Goal: Task Accomplishment & Management: Manage account settings

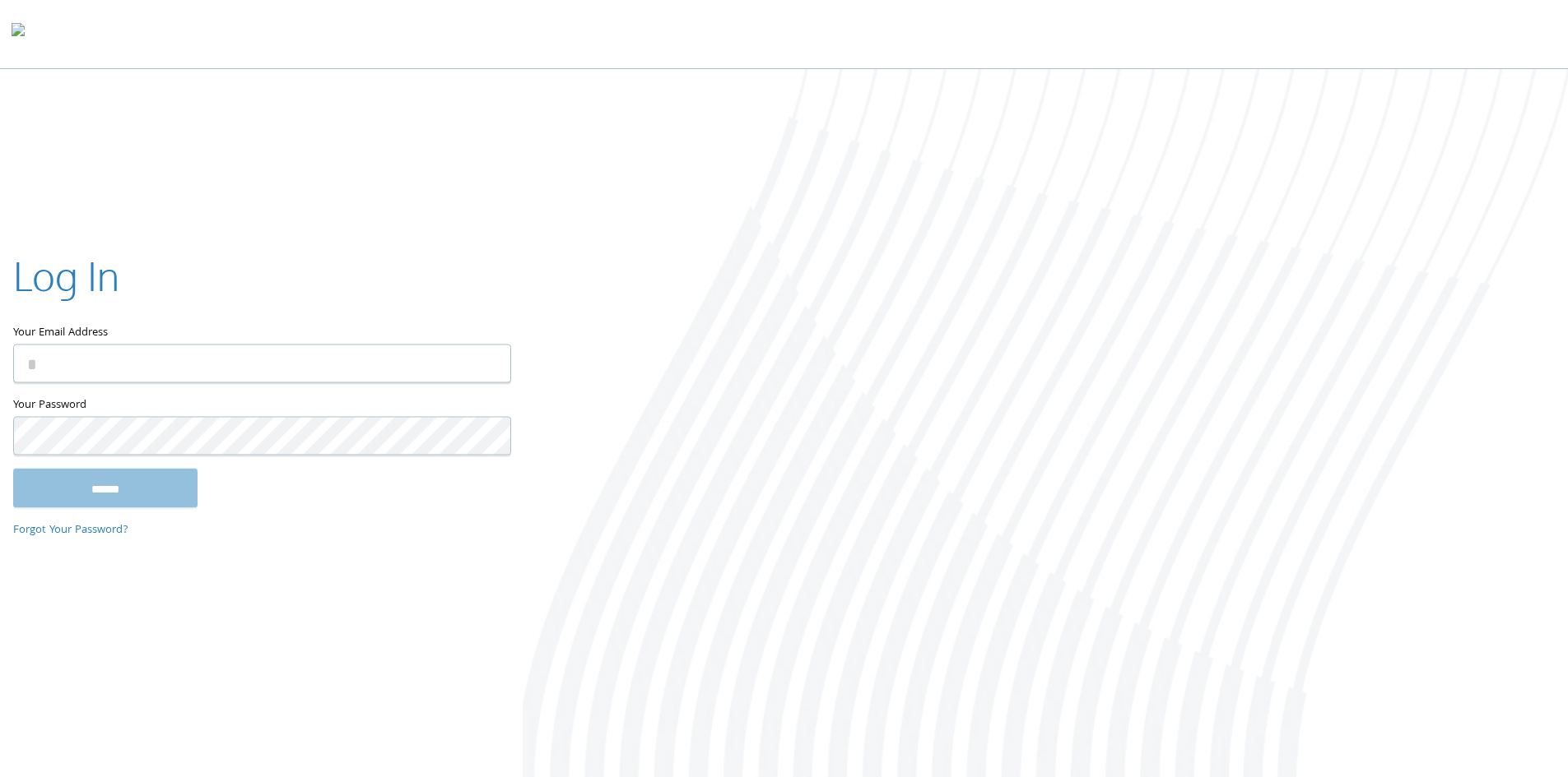
type input "**********"
click at [120, 474] on input "******" at bounding box center [106, 487] width 184 height 39
